Goal: Transaction & Acquisition: Purchase product/service

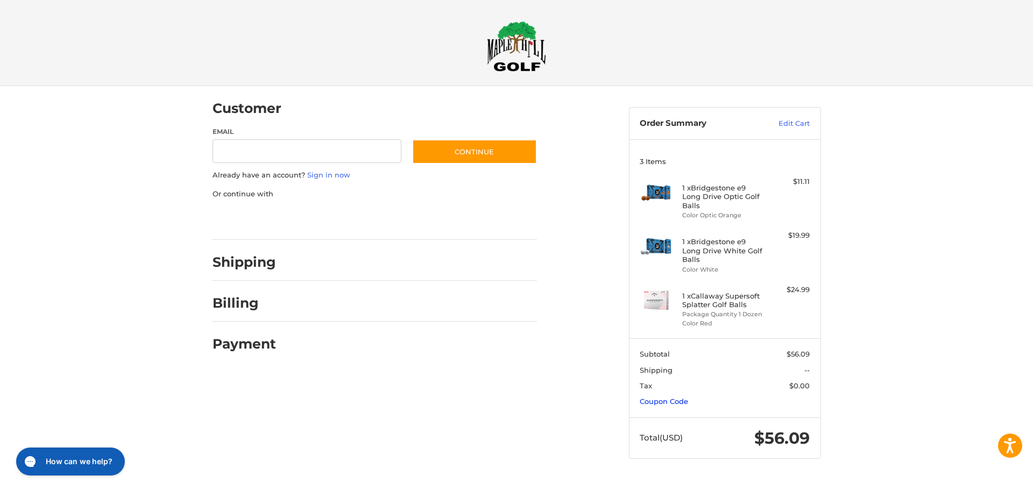
click at [655, 397] on link "Coupon Code" at bounding box center [664, 401] width 48 height 9
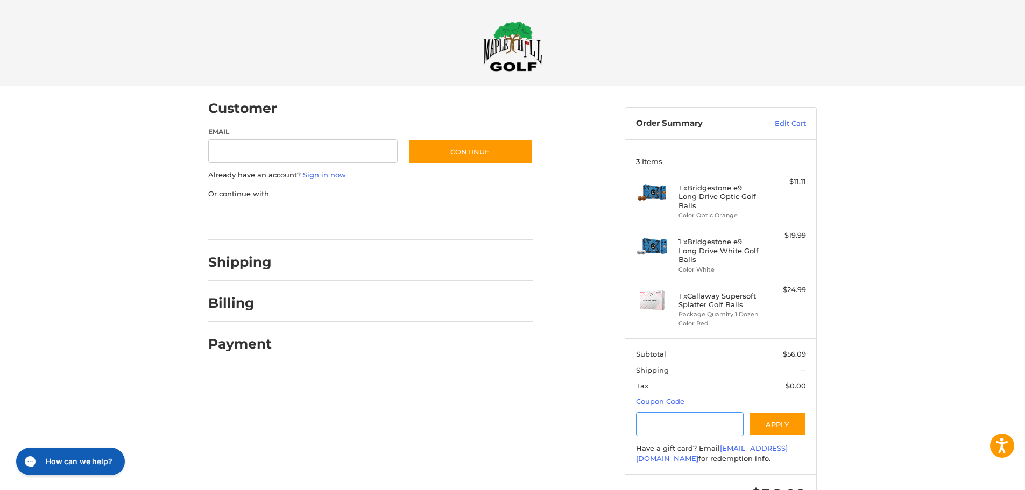
click at [663, 425] on input "Gift Certificate or Coupon Code" at bounding box center [690, 424] width 108 height 24
type input "**********"
